Goal: Entertainment & Leisure: Consume media (video, audio)

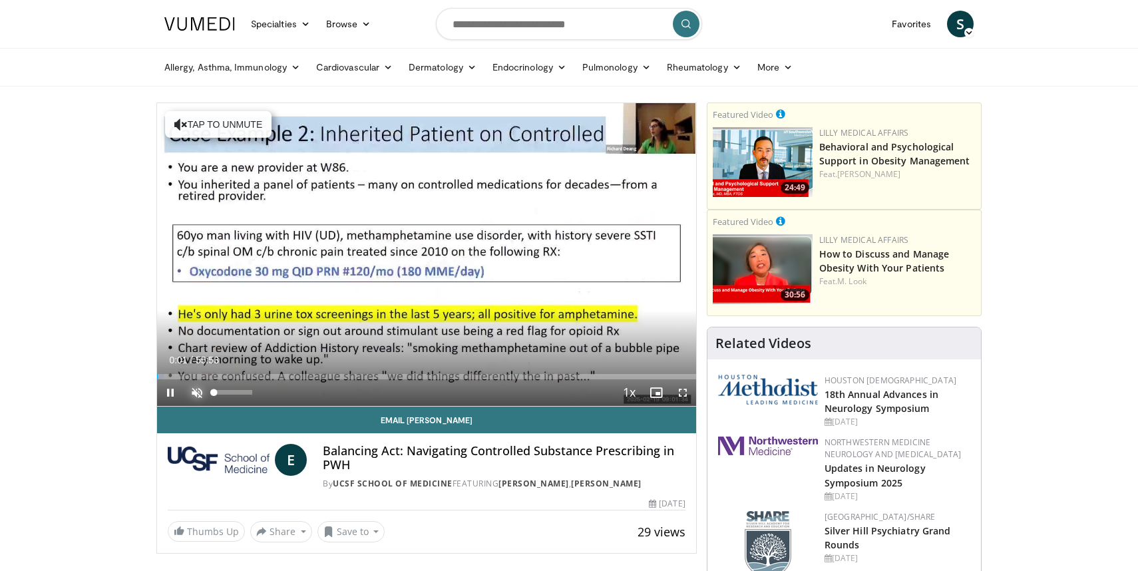
click at [200, 395] on span "Video Player" at bounding box center [197, 392] width 27 height 27
click at [685, 396] on span "Video Player" at bounding box center [682, 392] width 27 height 27
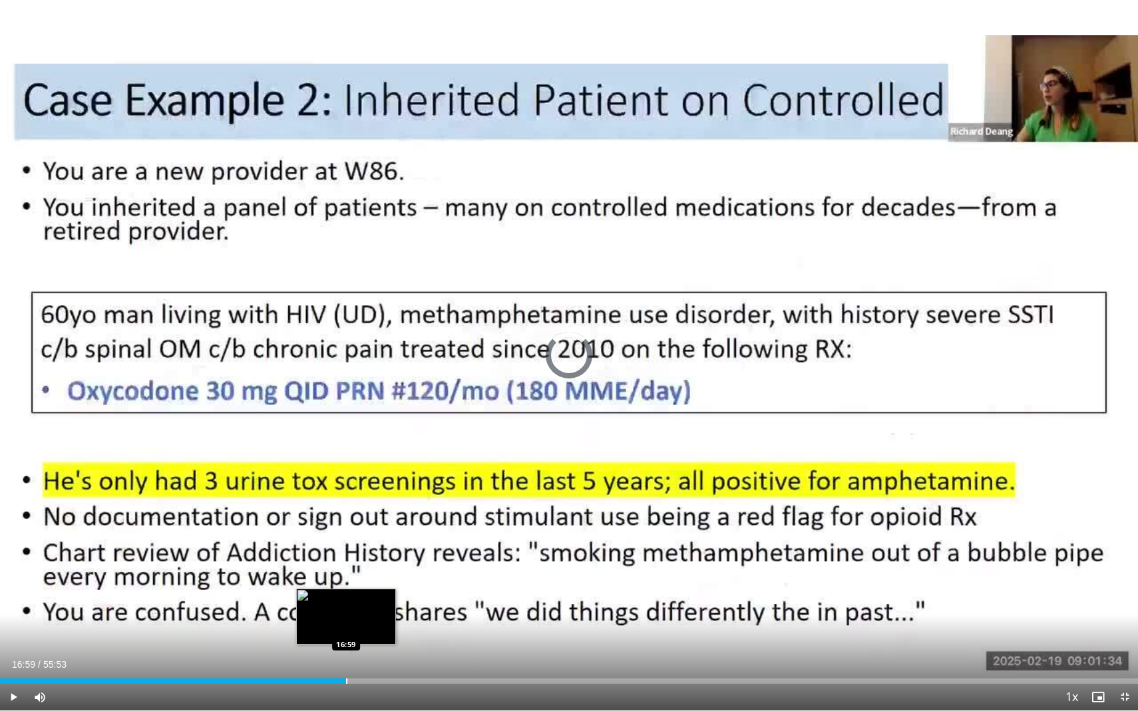
click at [345, 570] on div "Loaded : 2.68% 16:59 16:59" at bounding box center [569, 677] width 1138 height 13
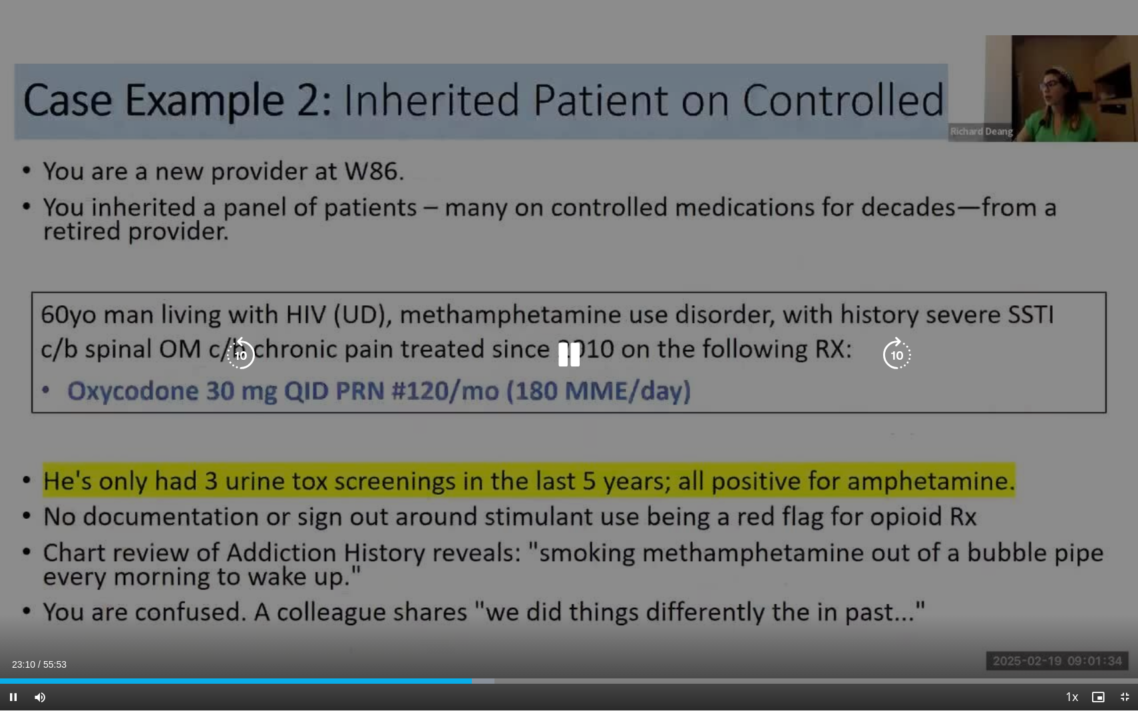
click at [570, 361] on icon "Video Player" at bounding box center [568, 355] width 37 height 37
click at [687, 570] on div "10 seconds Tap to unmute" at bounding box center [569, 355] width 1138 height 711
click at [309, 570] on div "10 seconds Tap to unmute" at bounding box center [569, 355] width 1138 height 711
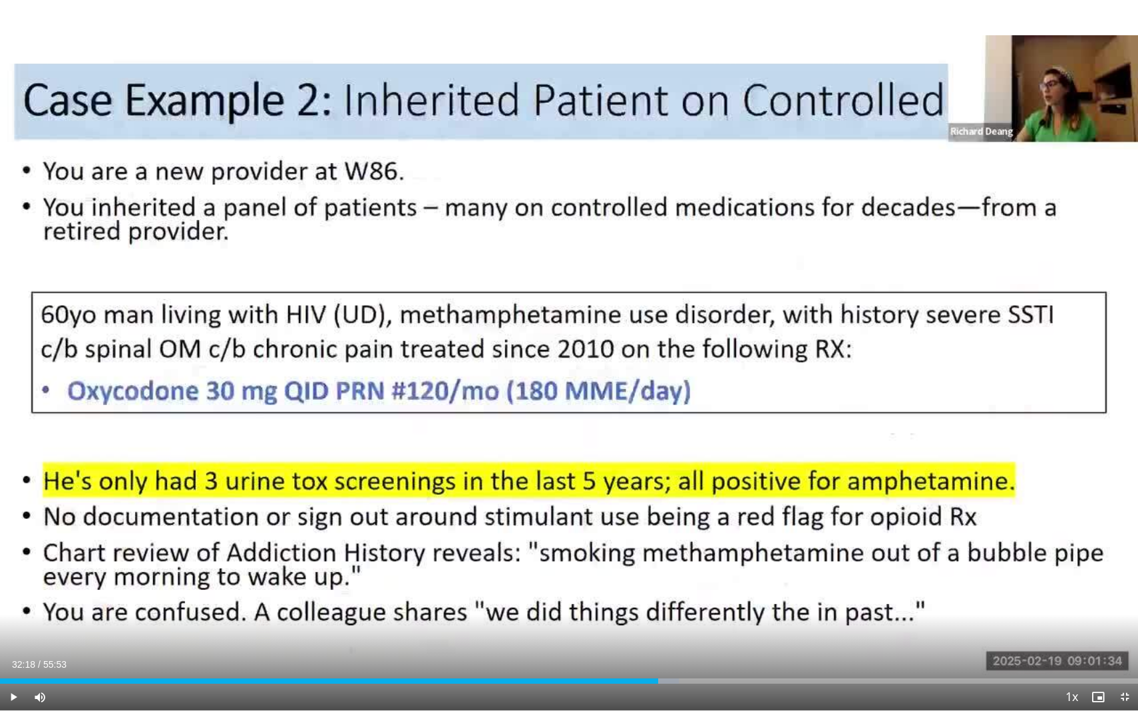
click at [309, 570] on div "10 seconds Tap to unmute" at bounding box center [569, 355] width 1138 height 711
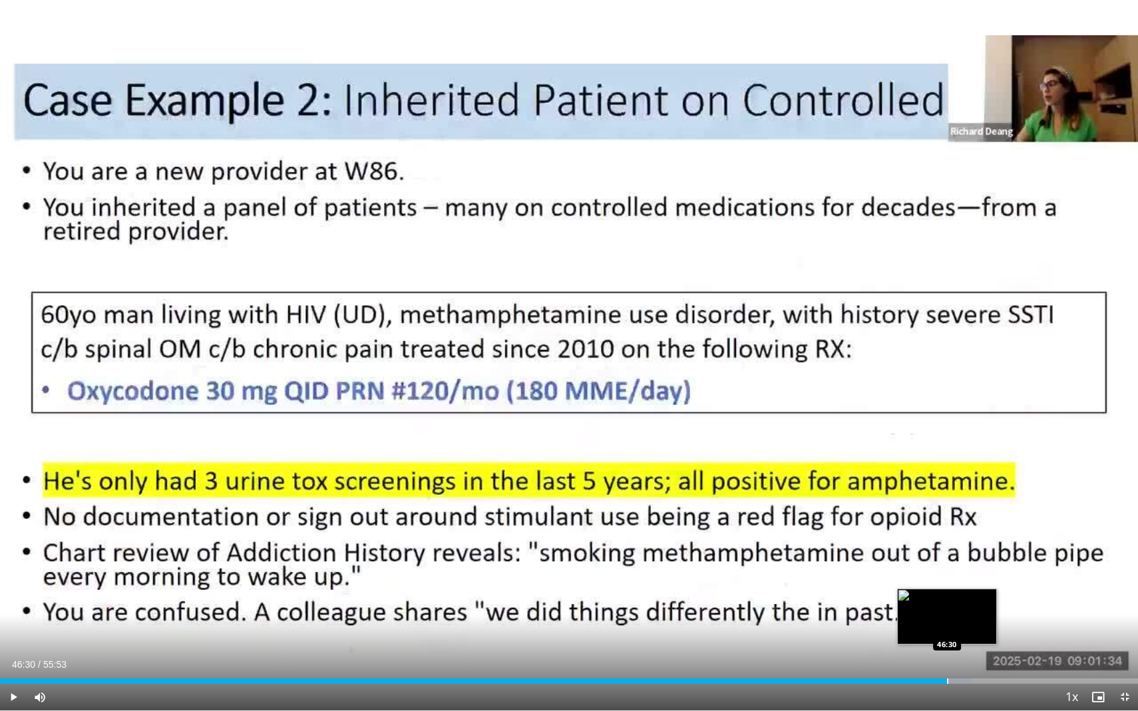
click at [947, 570] on div "Progress Bar" at bounding box center [947, 681] width 1 height 5
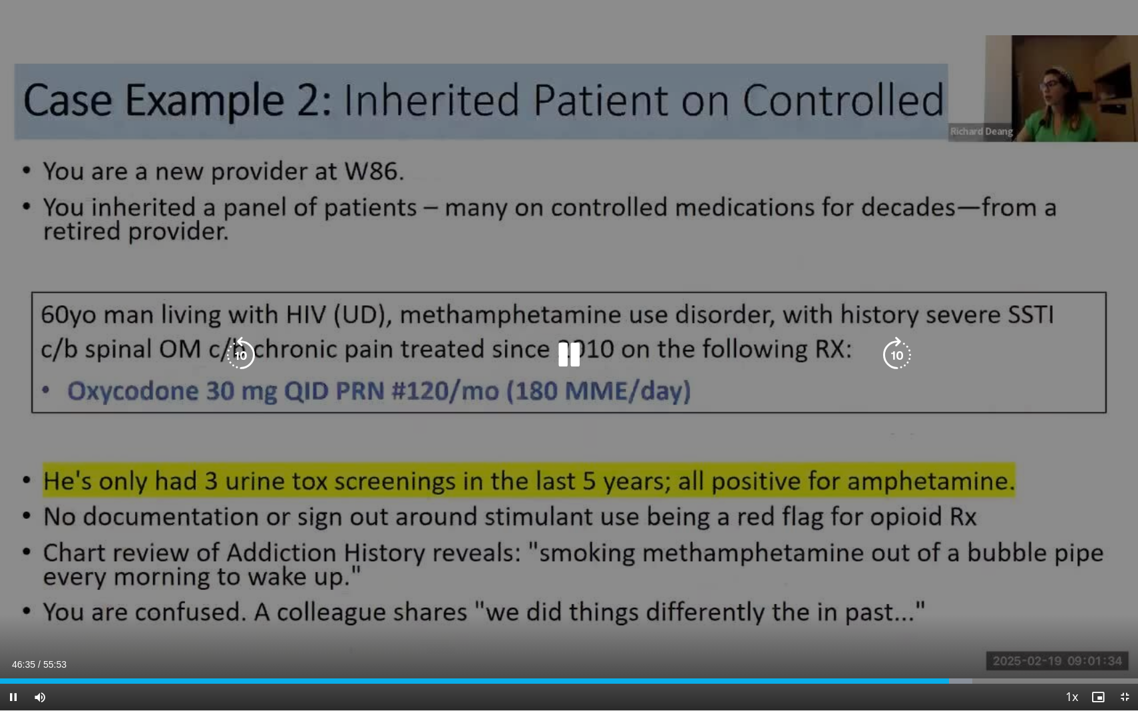
click at [641, 570] on div "10 seconds Tap to unmute" at bounding box center [569, 355] width 1138 height 711
click at [896, 570] on div "10 seconds Tap to unmute" at bounding box center [569, 355] width 1138 height 711
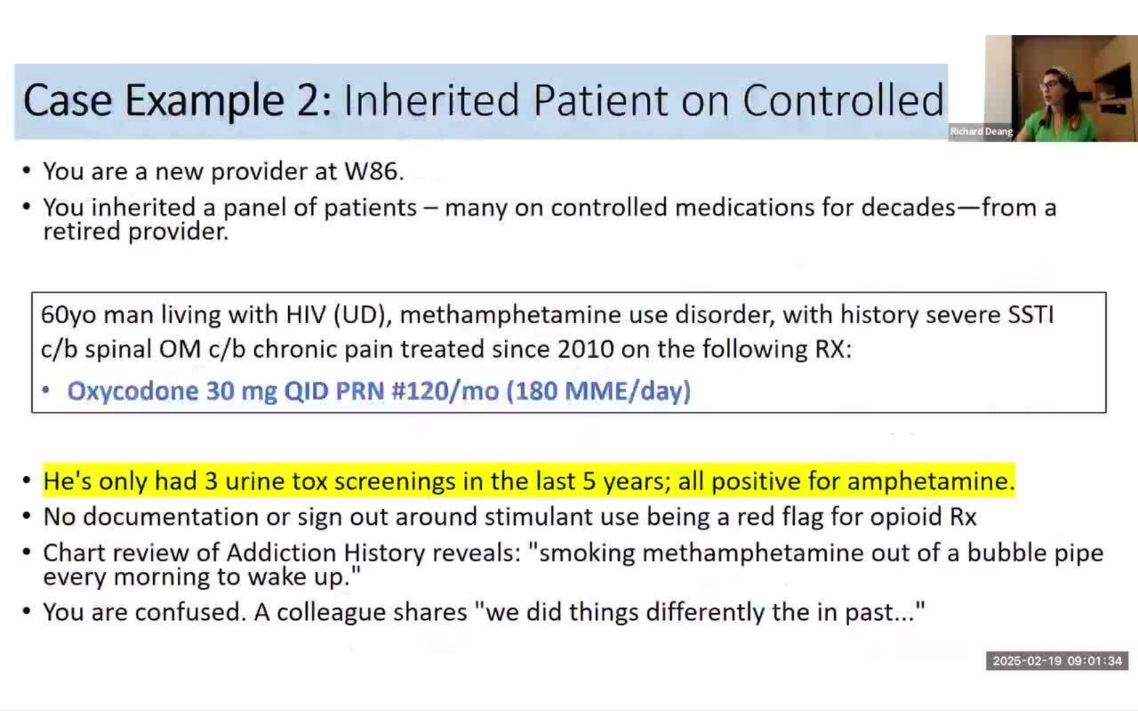
click at [729, 570] on div "10 seconds Tap to unmute" at bounding box center [569, 355] width 1138 height 711
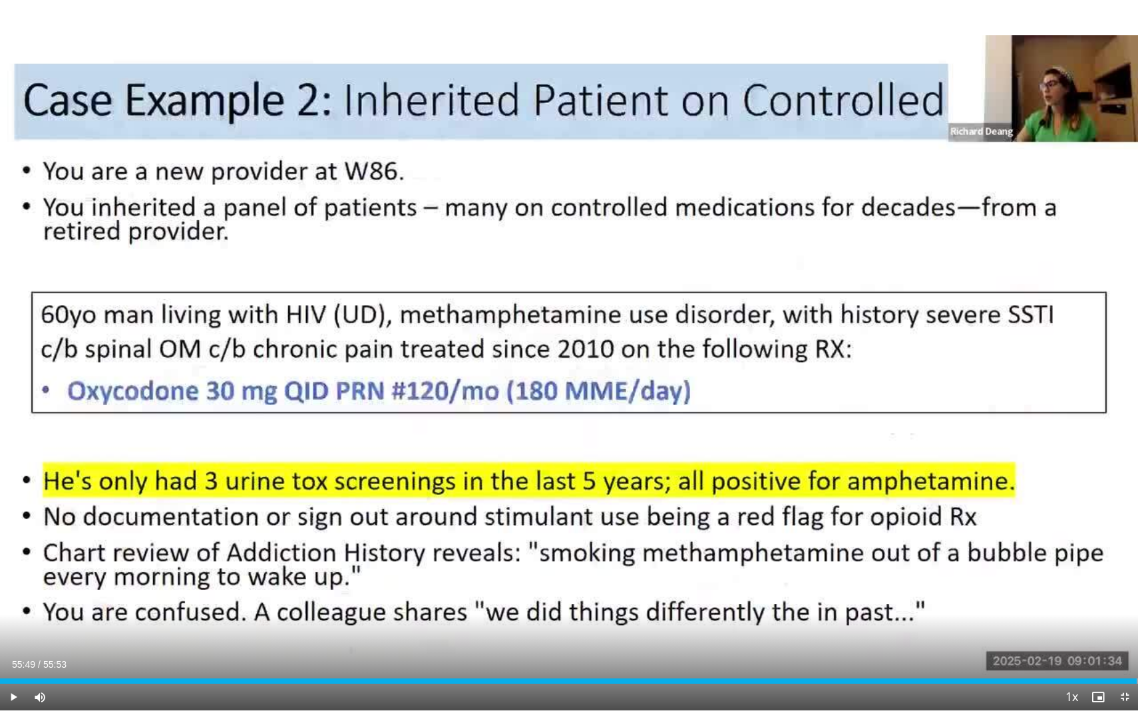
click at [729, 570] on div "10 seconds Tap to unmute" at bounding box center [569, 355] width 1138 height 711
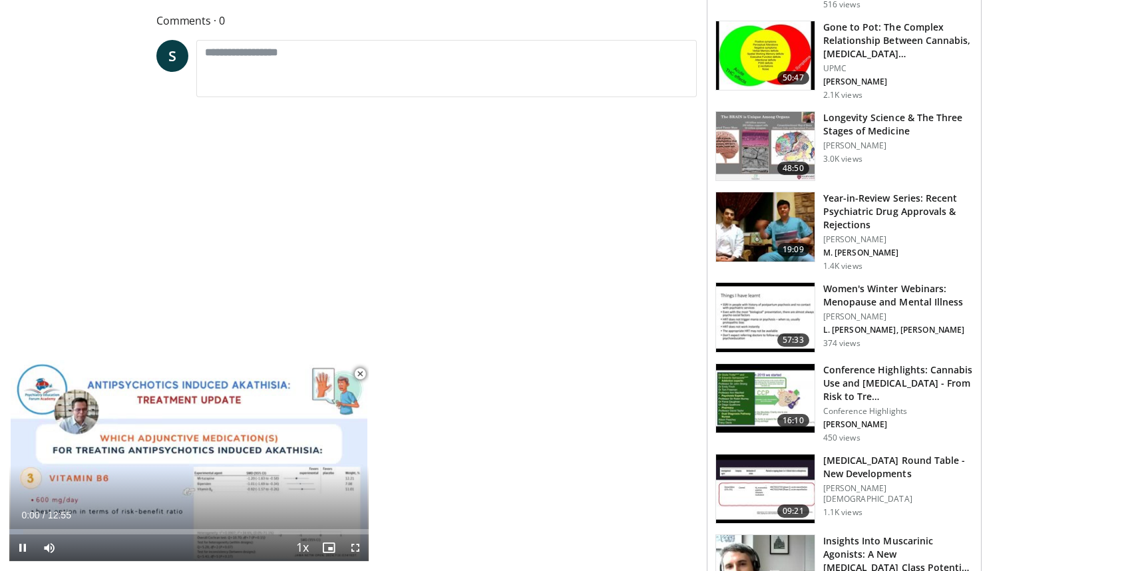
scroll to position [560, 0]
click at [360, 368] on span "Video Player" at bounding box center [360, 374] width 27 height 27
